Goal: Check status: Check status

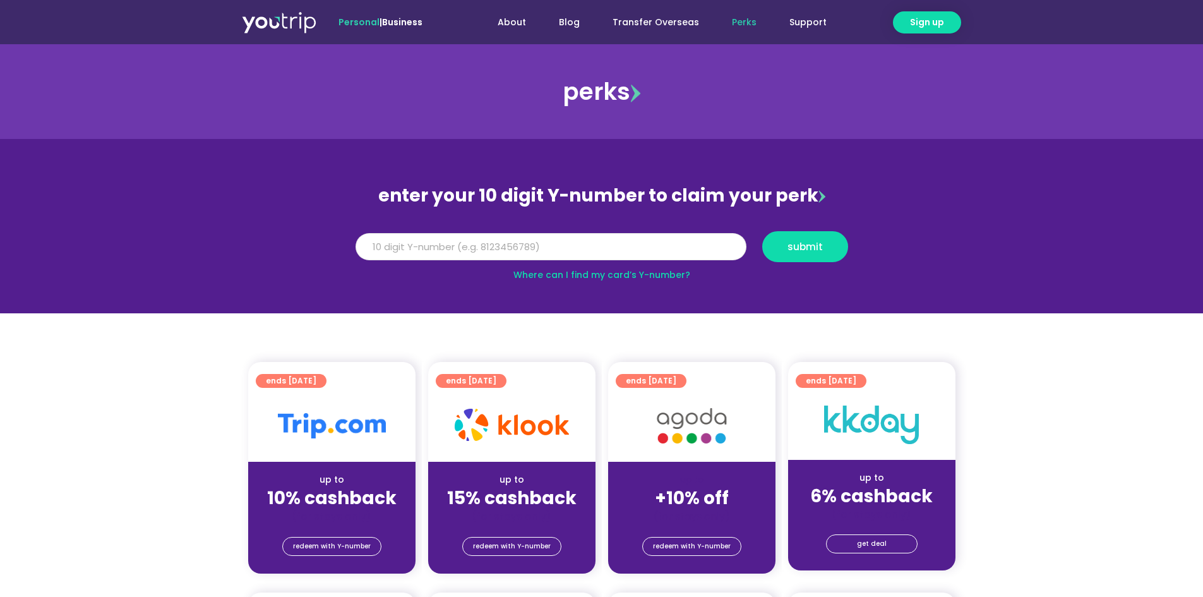
drag, startPoint x: 0, startPoint y: 0, endPoint x: 574, endPoint y: 250, distance: 625.5
click at [574, 250] on input "Y Number" at bounding box center [551, 247] width 391 height 28
type input "8184400550"
click at [808, 251] on span "submit" at bounding box center [805, 246] width 35 height 9
